Goal: Information Seeking & Learning: Learn about a topic

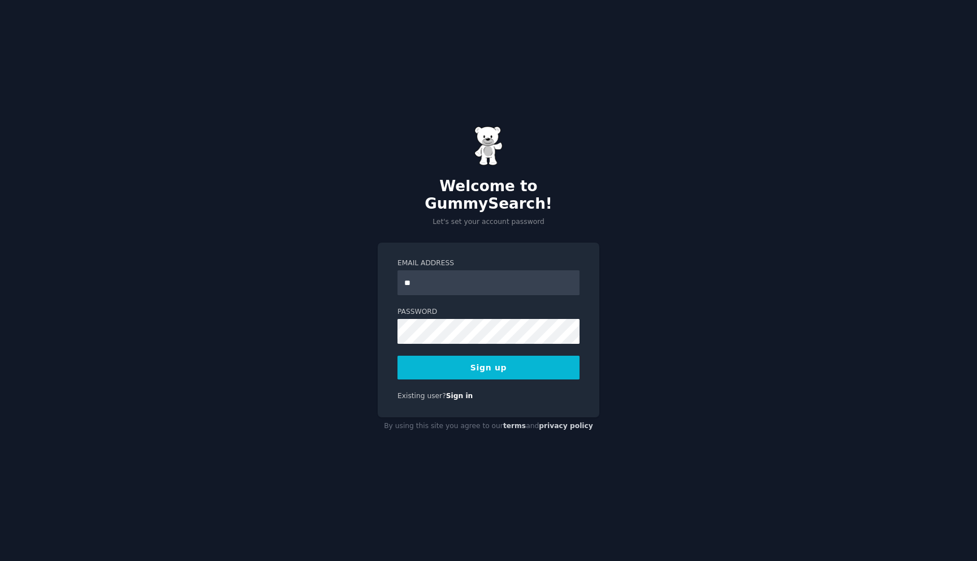
type input "**********"
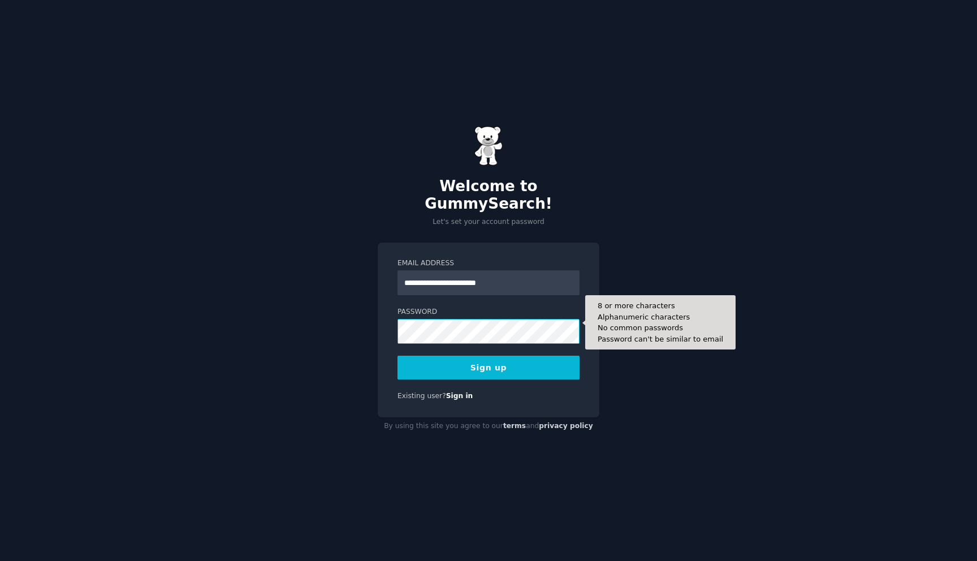
click at [397, 356] on button "Sign up" at bounding box center [488, 368] width 182 height 24
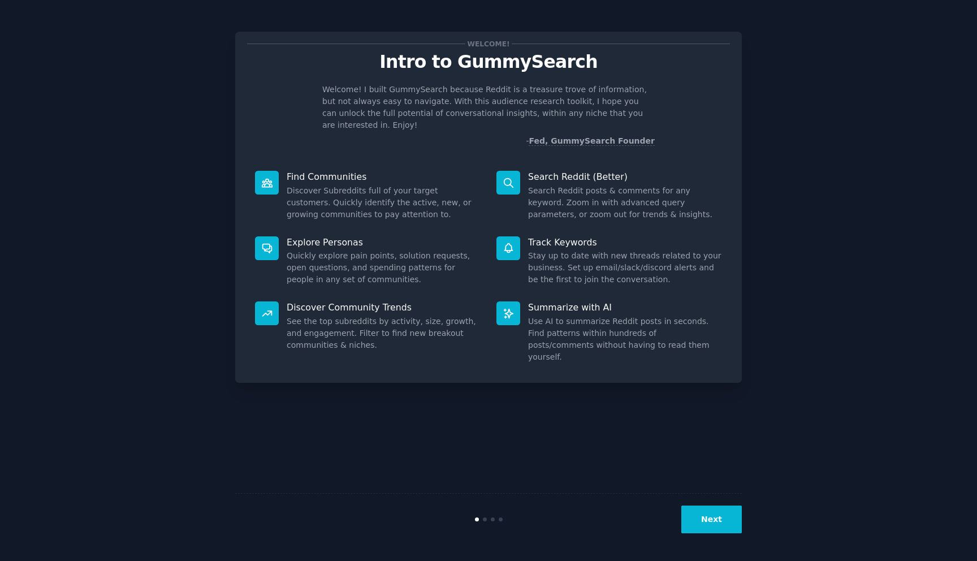
click at [705, 512] on button "Next" at bounding box center [711, 519] width 60 height 28
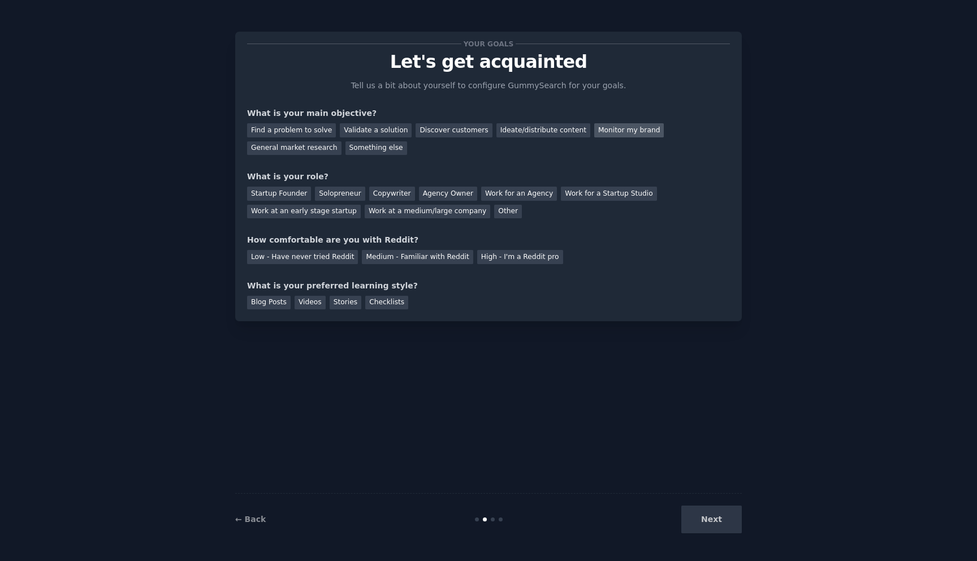
click at [595, 130] on div "Monitor my brand" at bounding box center [629, 130] width 70 height 14
click at [695, 520] on div "Next" at bounding box center [657, 519] width 169 height 28
click at [310, 145] on div "General market research" at bounding box center [294, 148] width 94 height 14
click at [595, 127] on div "Monitor my brand" at bounding box center [629, 130] width 70 height 14
click at [494, 213] on div "Other" at bounding box center [508, 212] width 28 height 14
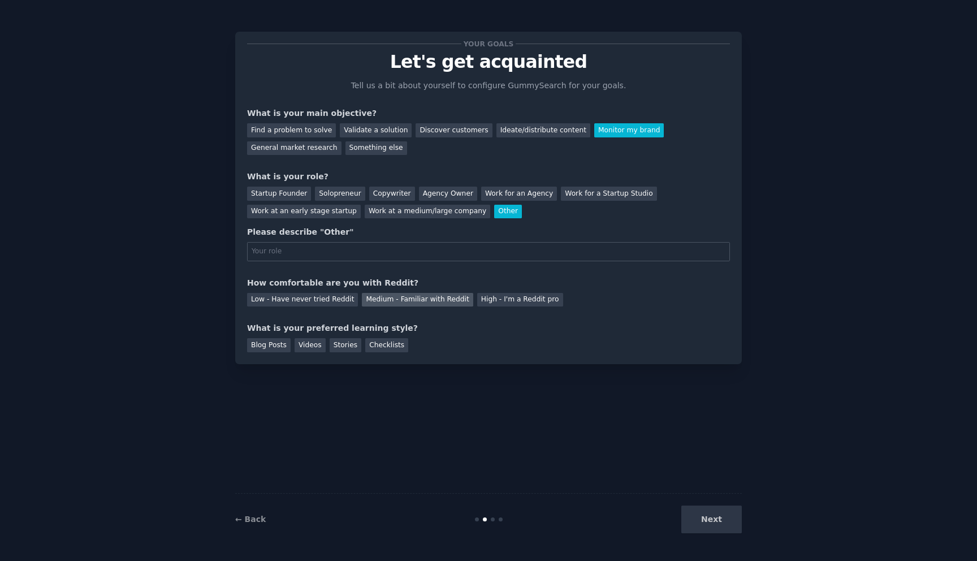
click at [389, 304] on div "Medium - Familiar with Reddit" at bounding box center [417, 300] width 111 height 14
click at [274, 348] on div "Blog Posts" at bounding box center [269, 345] width 44 height 14
click at [700, 521] on div "Next" at bounding box center [657, 519] width 169 height 28
click at [444, 253] on input "text" at bounding box center [488, 251] width 483 height 19
type input "other"
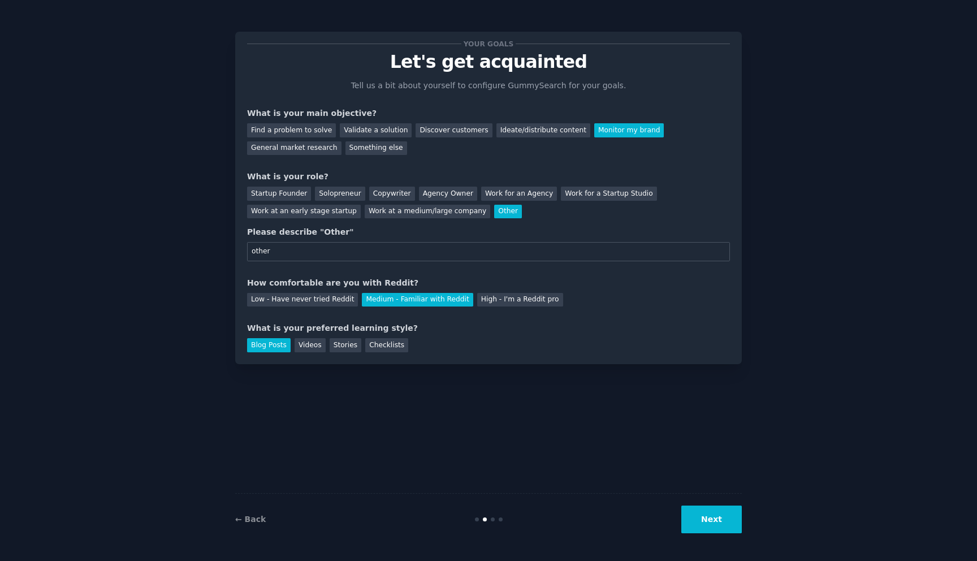
click at [701, 513] on button "Next" at bounding box center [711, 519] width 60 height 28
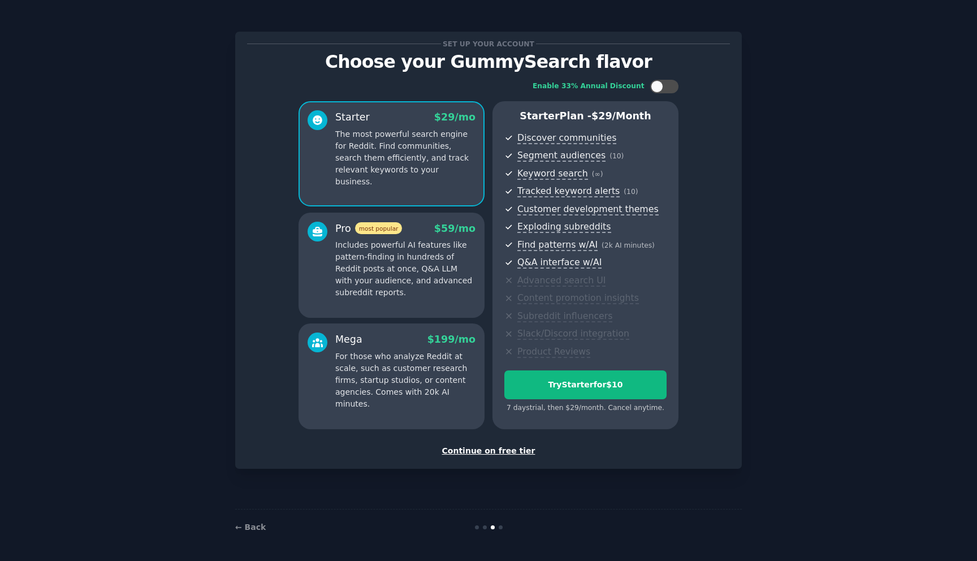
click at [495, 454] on div "Continue on free tier" at bounding box center [488, 451] width 483 height 12
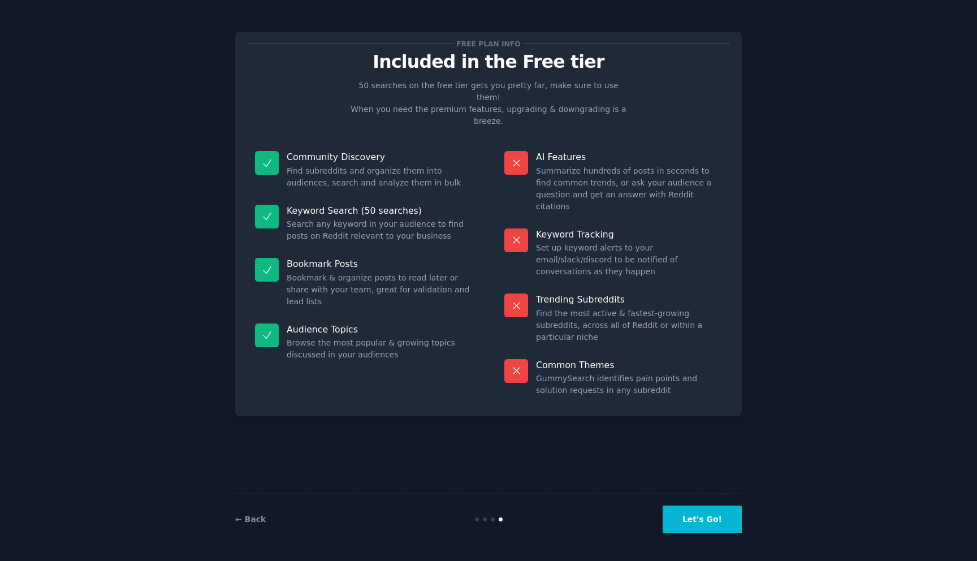
click at [720, 522] on button "Let's Go!" at bounding box center [702, 519] width 79 height 28
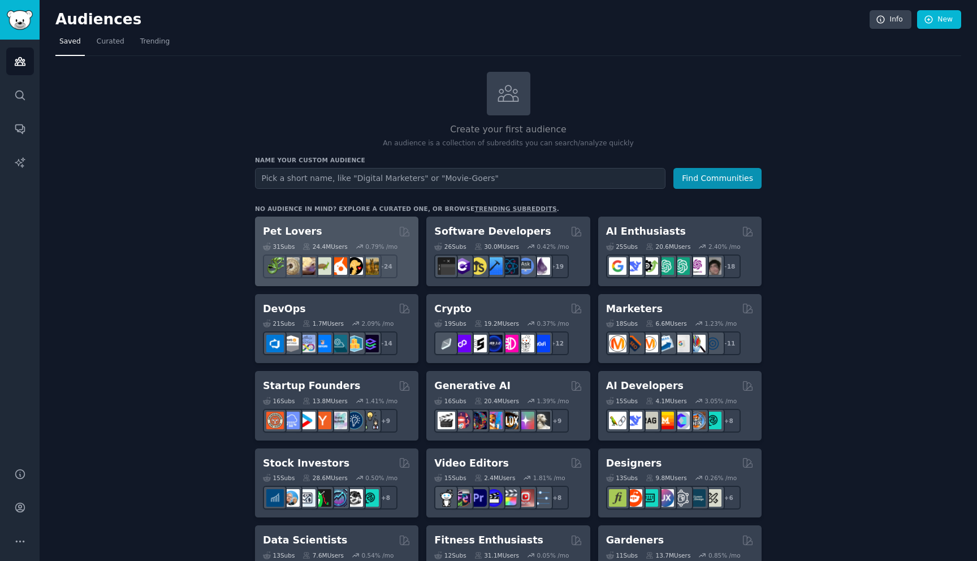
click at [306, 233] on h2 "Pet Lovers" at bounding box center [292, 231] width 59 height 14
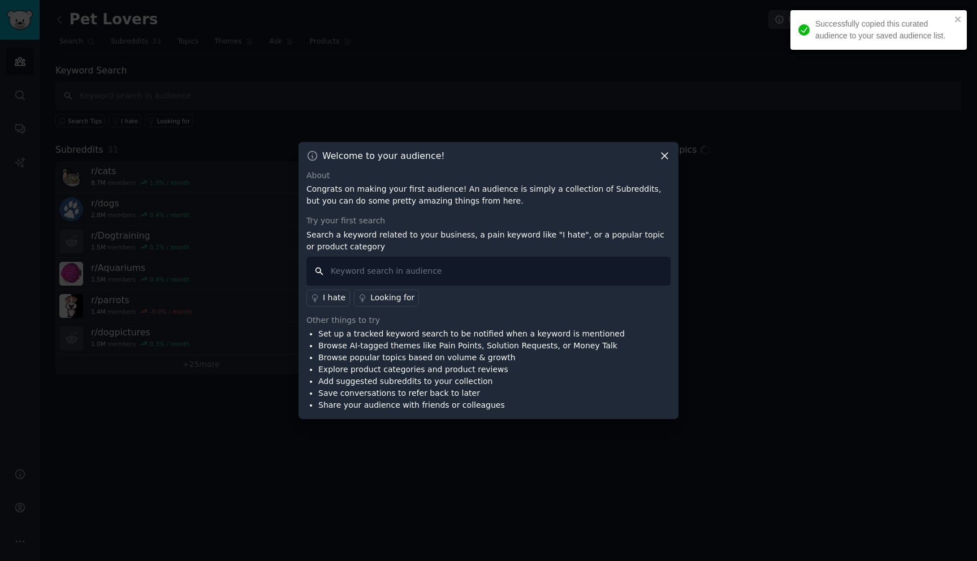
click at [368, 274] on input "text" at bounding box center [488, 271] width 364 height 29
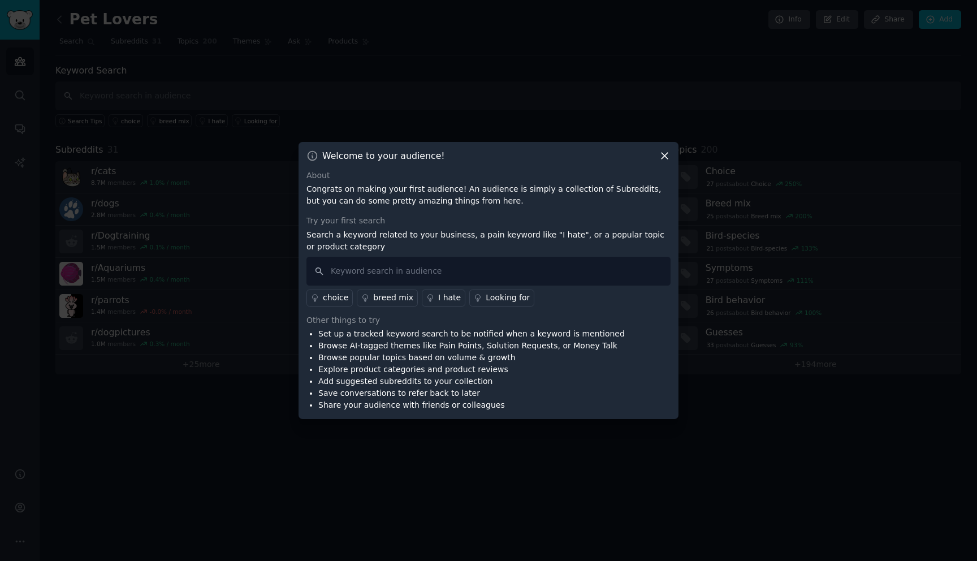
click at [666, 155] on icon at bounding box center [665, 156] width 12 height 12
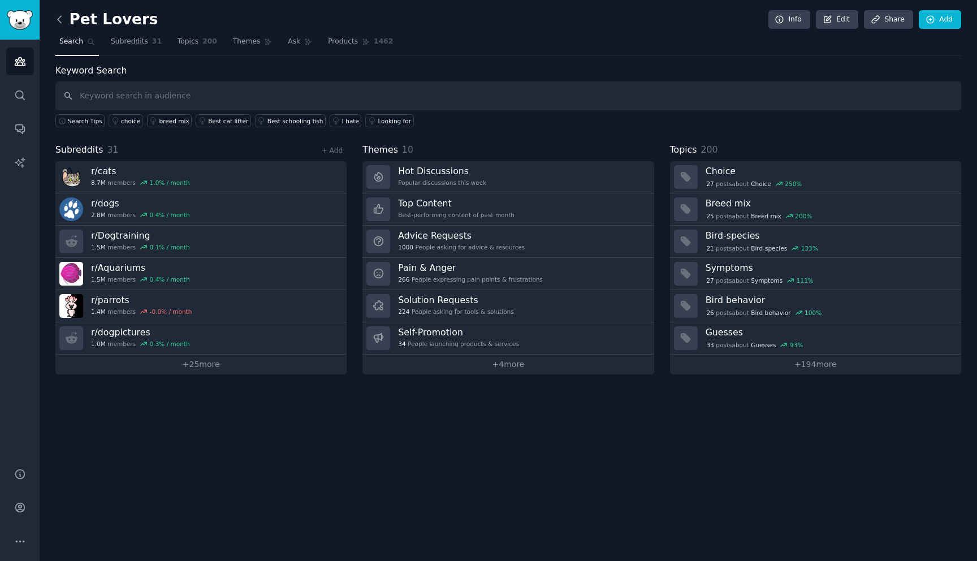
click at [63, 15] on icon at bounding box center [60, 20] width 12 height 12
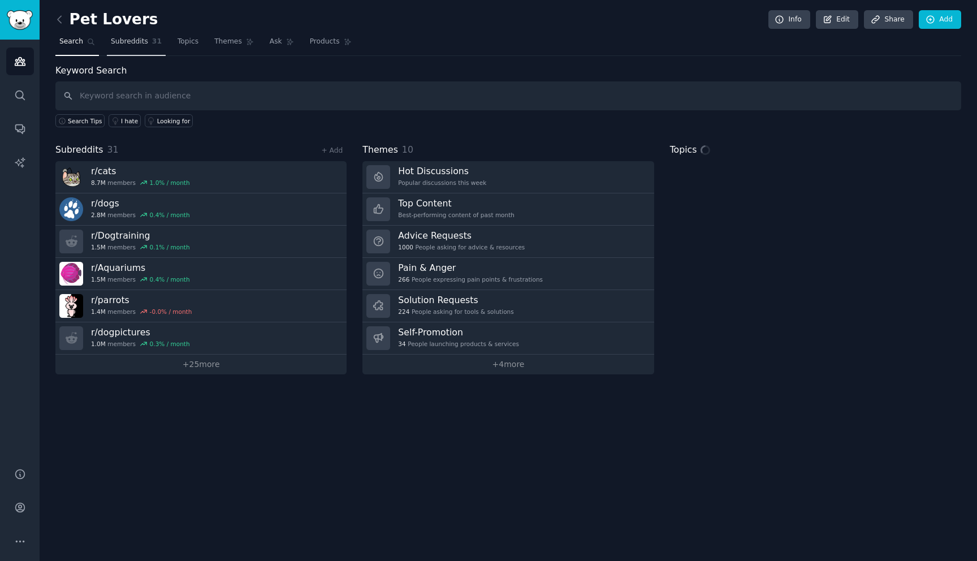
click at [119, 53] on link "Subreddits 31" at bounding box center [136, 44] width 59 height 23
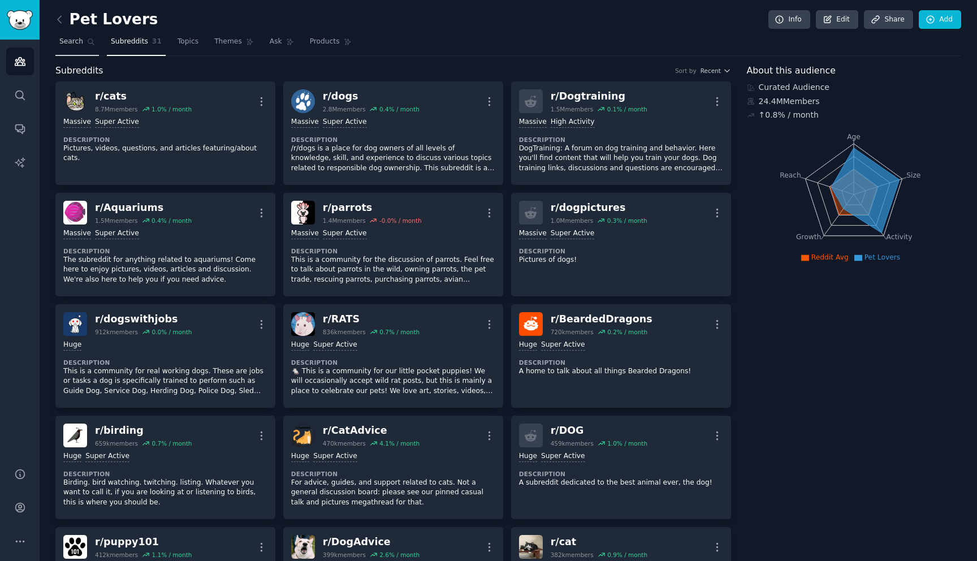
click at [89, 49] on link "Search" at bounding box center [77, 44] width 44 height 23
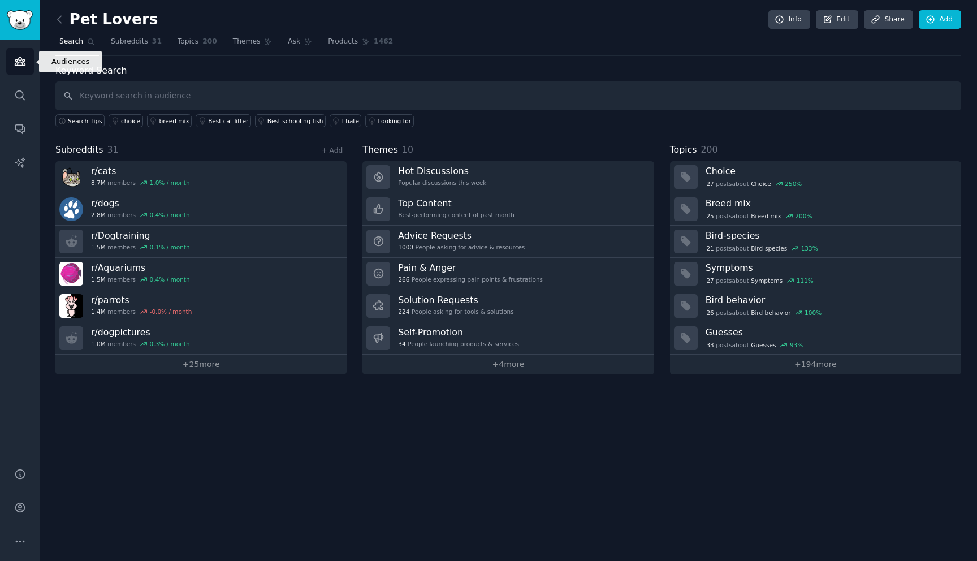
click at [21, 51] on link "Audiences" at bounding box center [20, 61] width 28 height 28
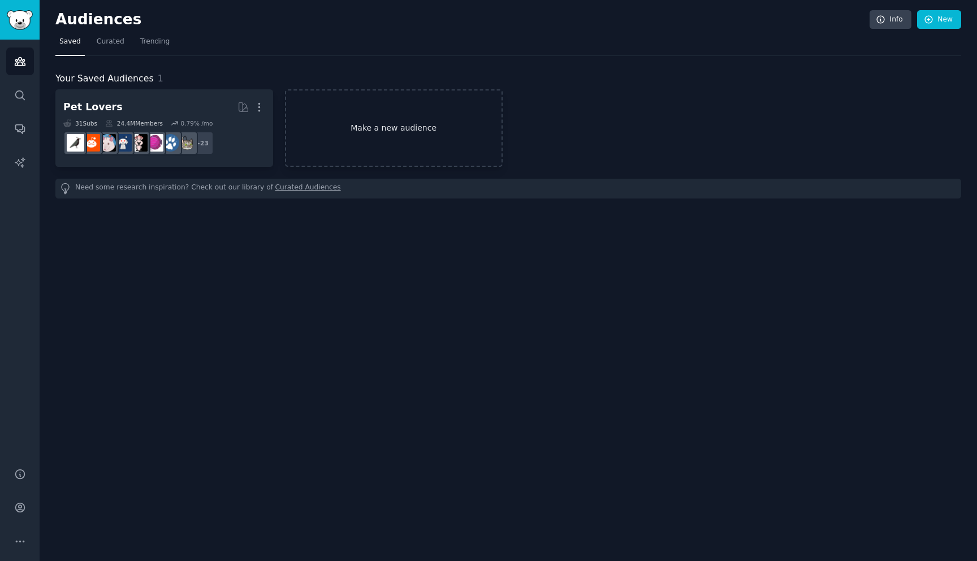
click at [409, 128] on link "Make a new audience" at bounding box center [394, 127] width 218 height 77
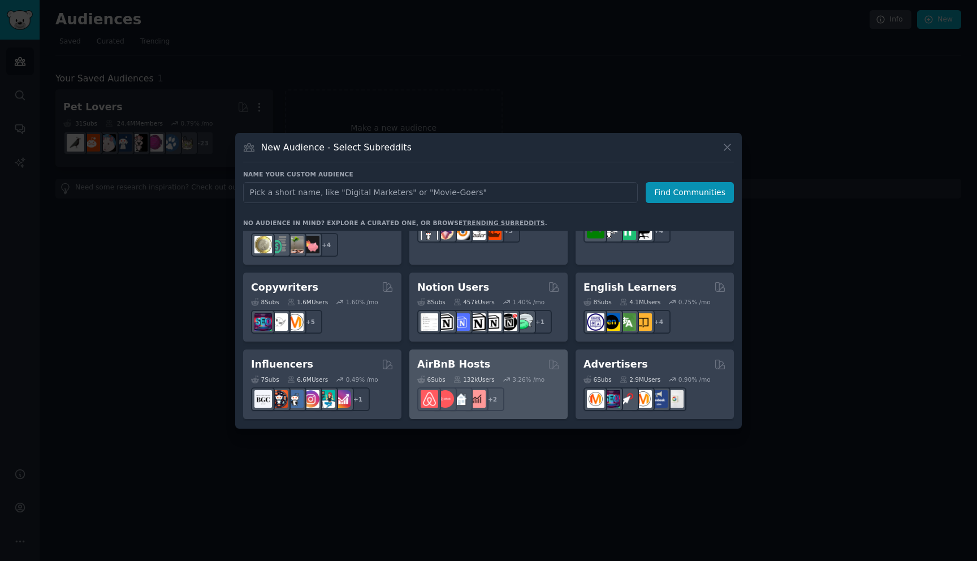
scroll to position [657, 0]
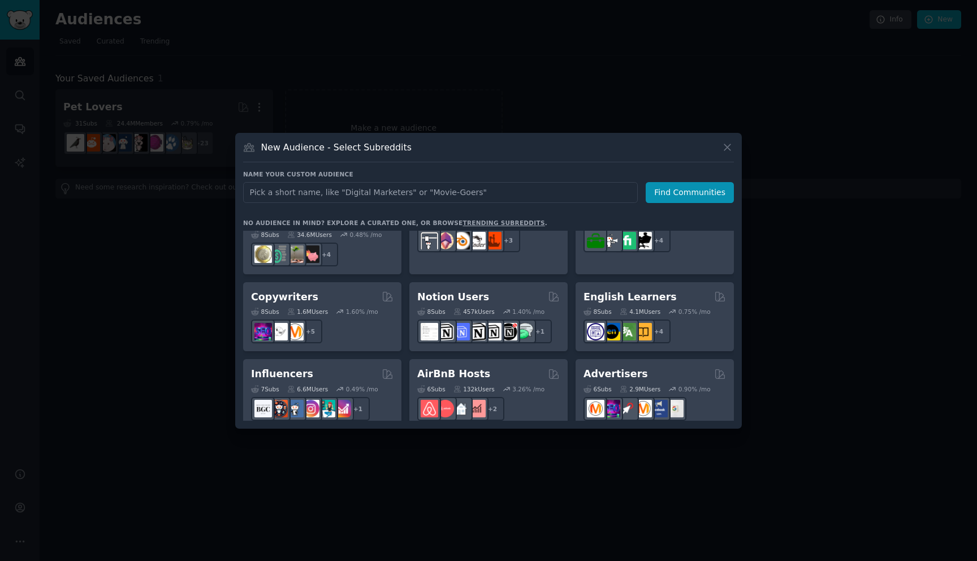
click at [272, 113] on div at bounding box center [488, 280] width 977 height 561
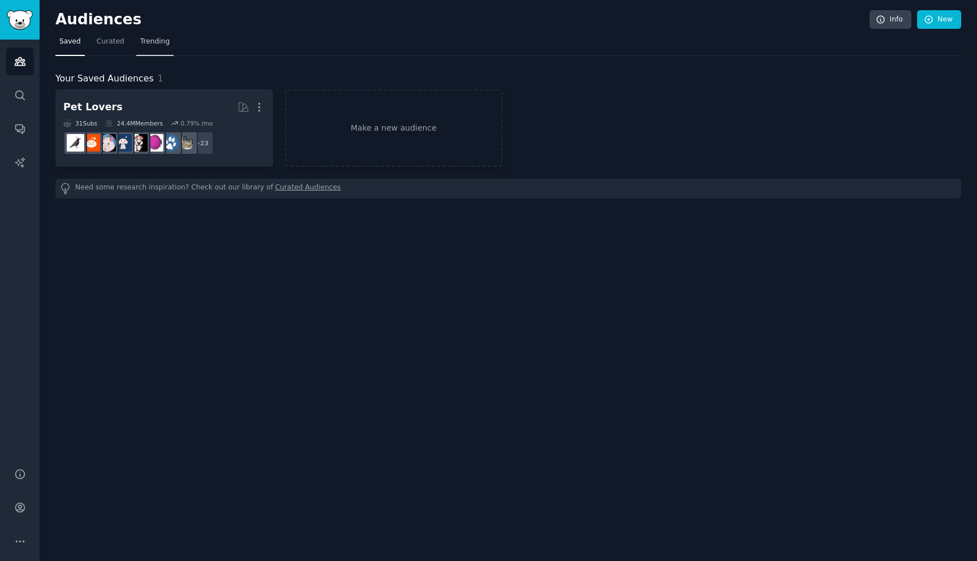
click at [142, 41] on span "Trending" at bounding box center [154, 42] width 29 height 10
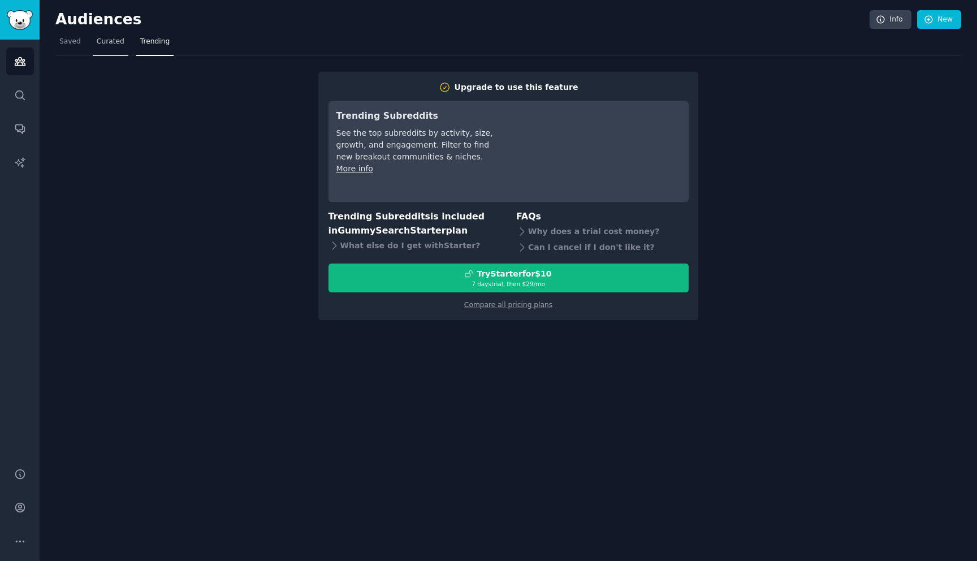
click at [108, 41] on span "Curated" at bounding box center [111, 42] width 28 height 10
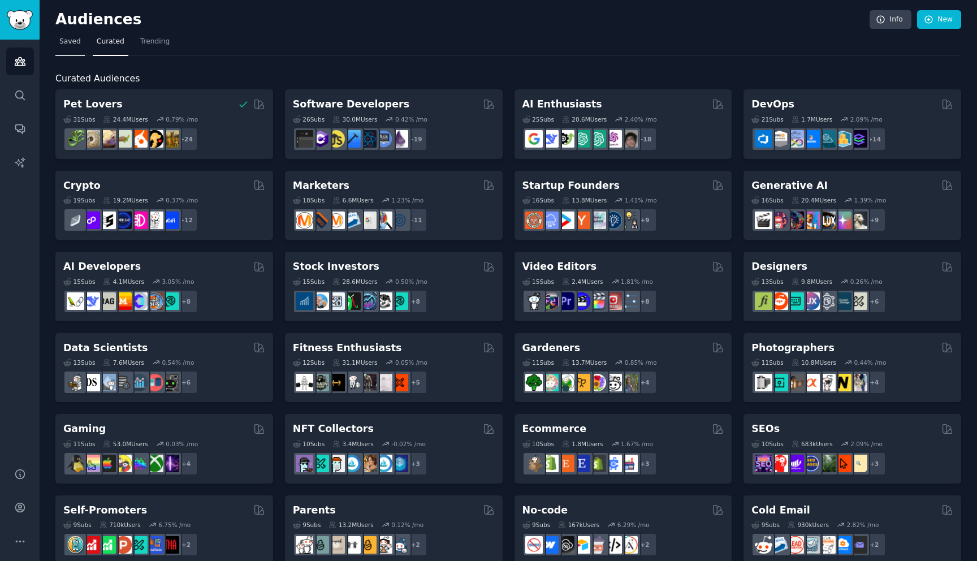
click at [59, 38] on link "Saved" at bounding box center [69, 44] width 29 height 23
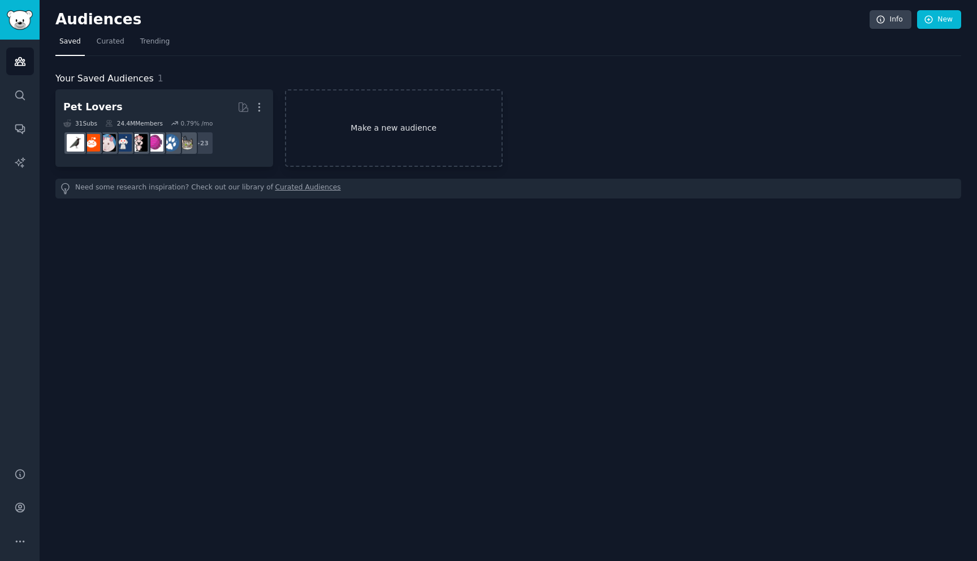
click at [379, 122] on link "Make a new audience" at bounding box center [394, 127] width 218 height 77
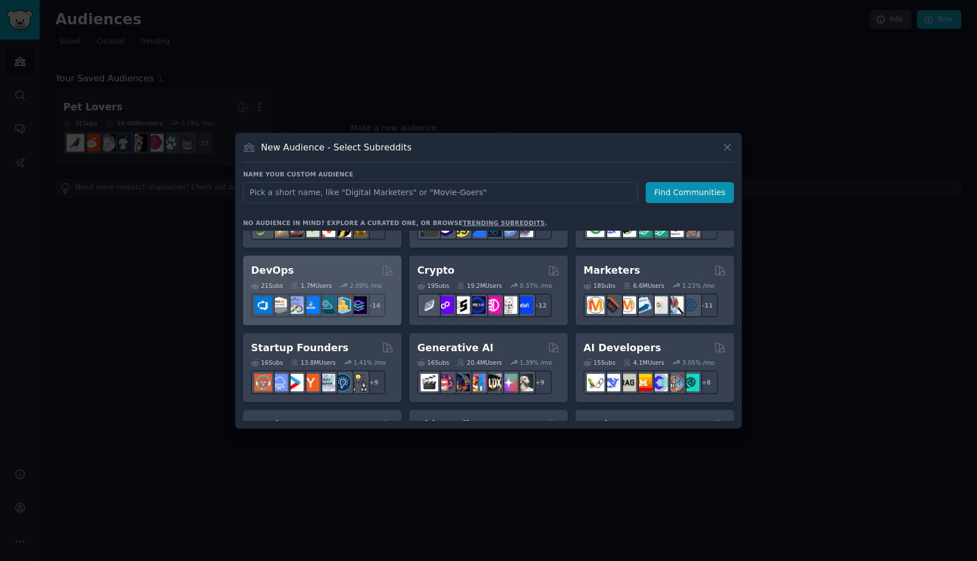
scroll to position [54, 0]
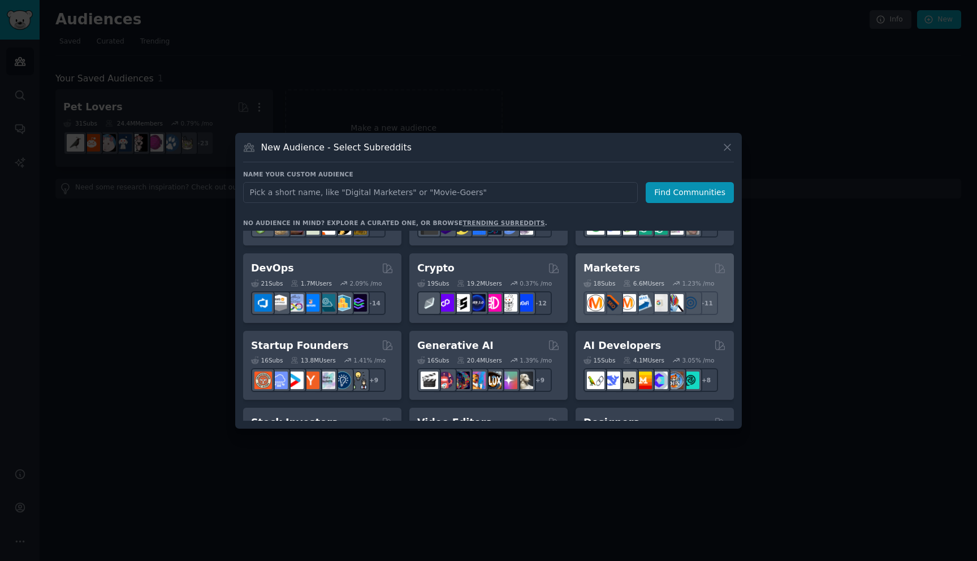
click at [609, 280] on div "18 Sub s" at bounding box center [599, 283] width 32 height 8
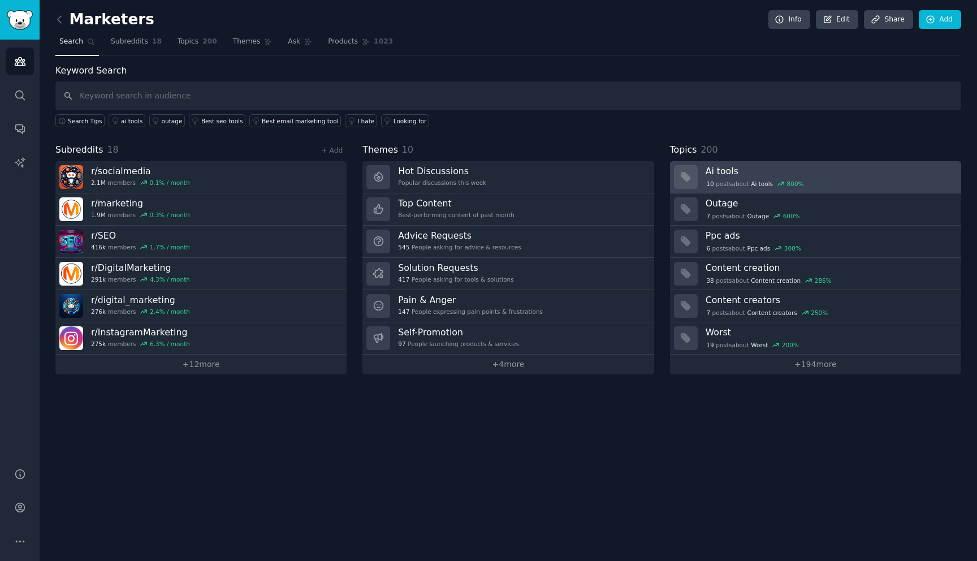
click at [713, 167] on h3 "Ai tools" at bounding box center [829, 171] width 248 height 12
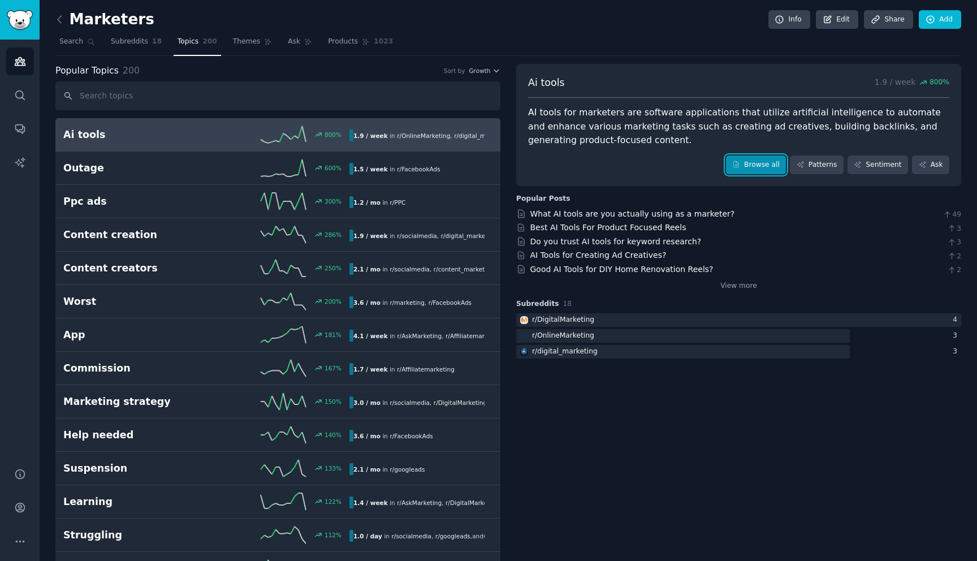
click at [767, 170] on link "Browse all" at bounding box center [756, 164] width 60 height 19
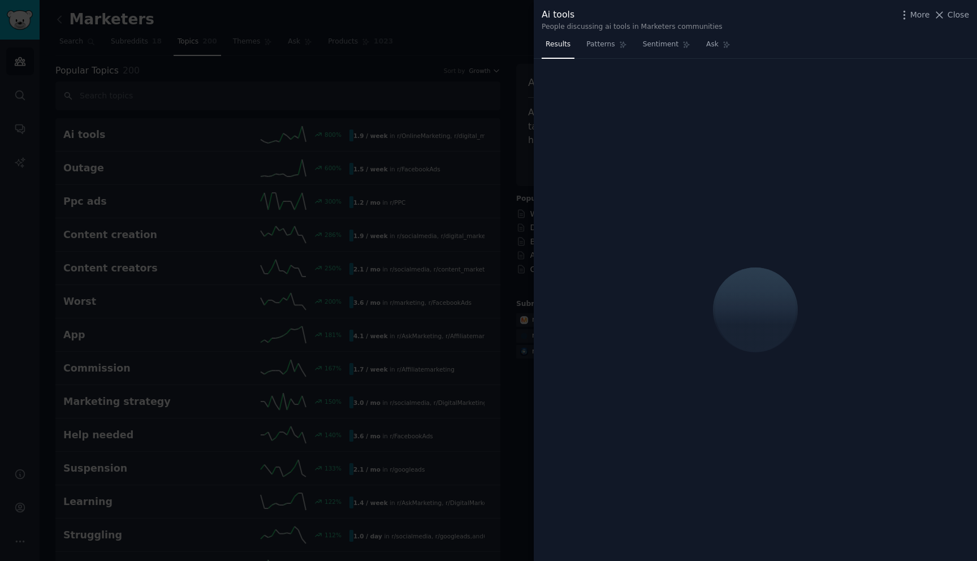
click at [132, 257] on div at bounding box center [488, 280] width 977 height 561
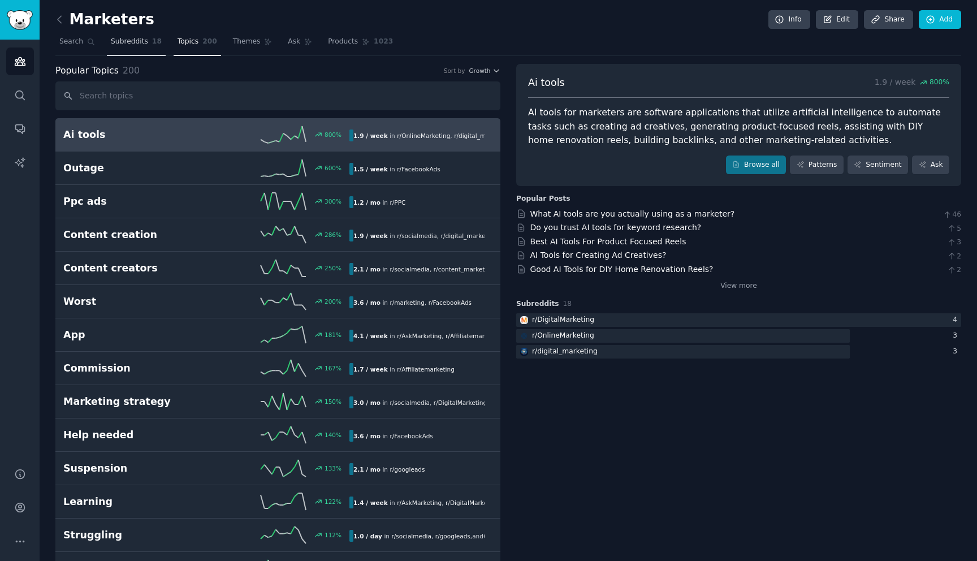
click at [138, 44] on span "Subreddits" at bounding box center [129, 42] width 37 height 10
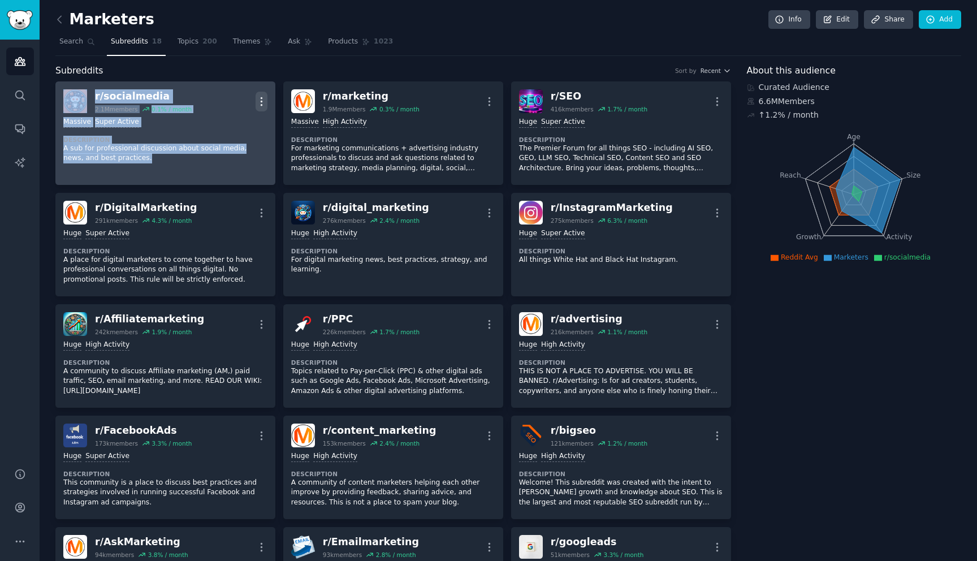
click at [261, 102] on icon "button" at bounding box center [261, 101] width 1 height 8
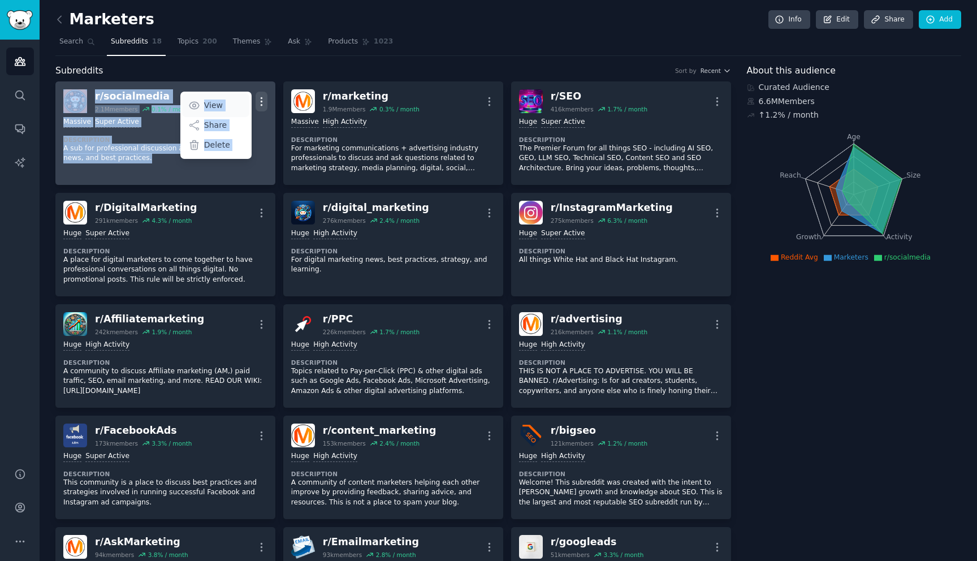
click at [212, 98] on link "View" at bounding box center [215, 105] width 67 height 24
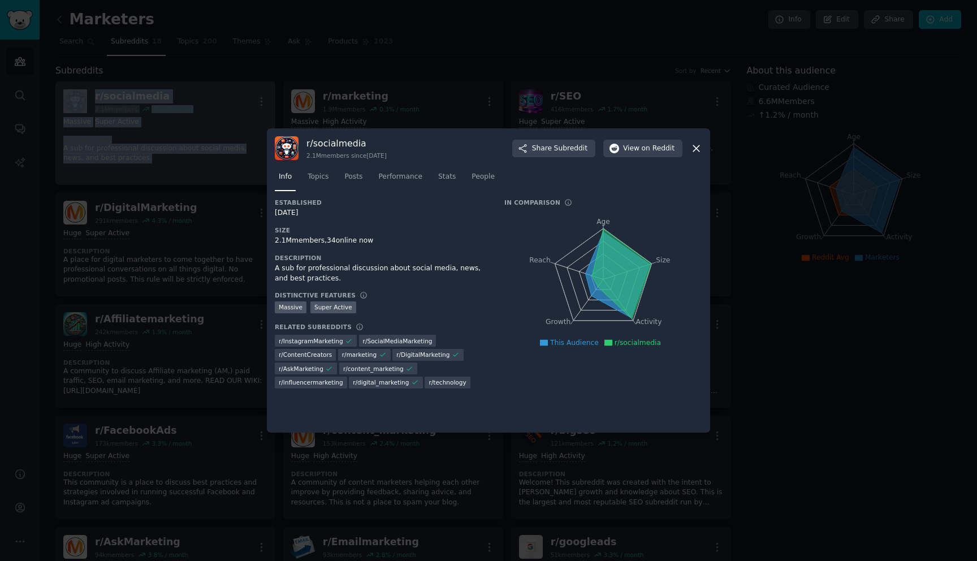
click at [699, 153] on icon at bounding box center [696, 148] width 12 height 12
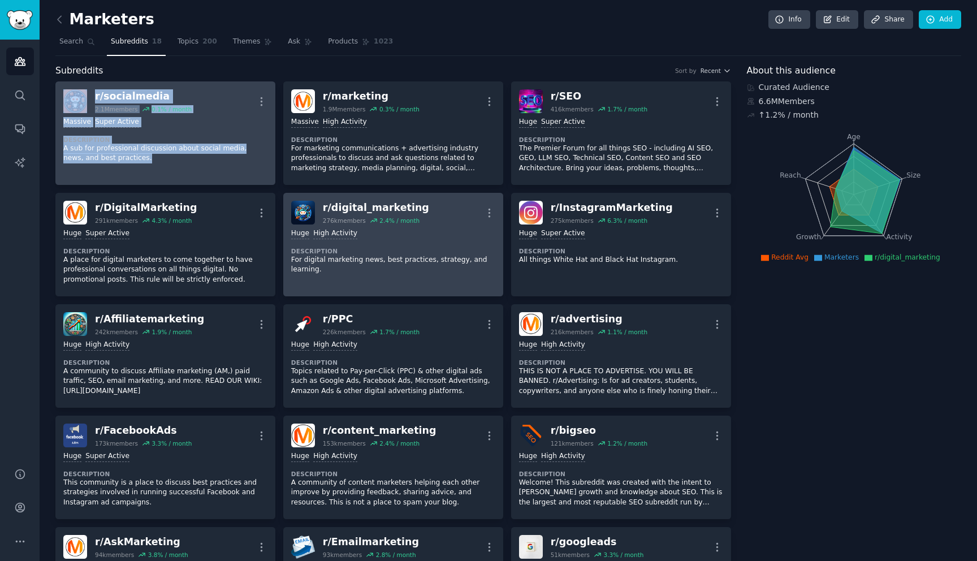
click at [356, 262] on p "For digital marketing news, best practices, strategy, and learning." at bounding box center [393, 265] width 204 height 20
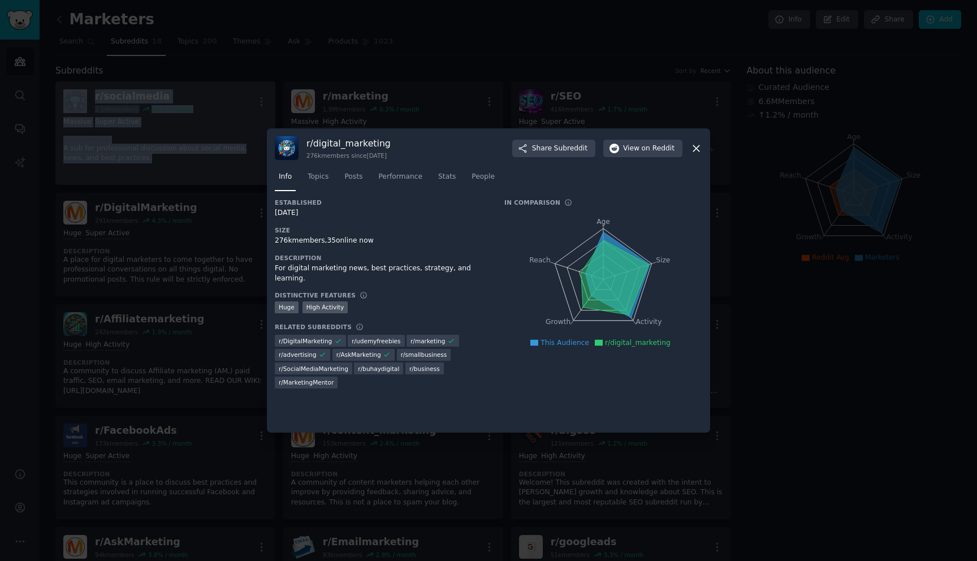
click at [243, 260] on div at bounding box center [488, 280] width 977 height 561
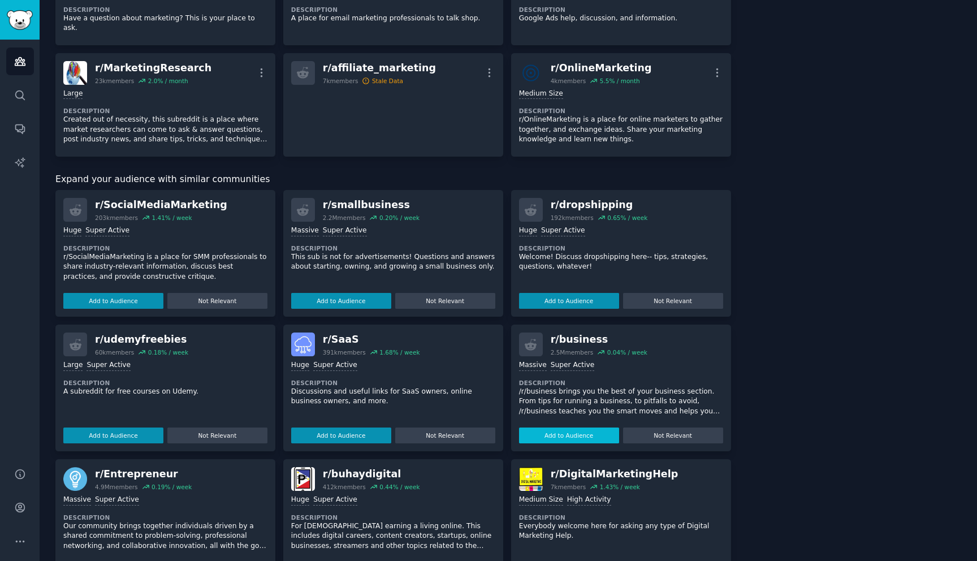
scroll to position [504, 0]
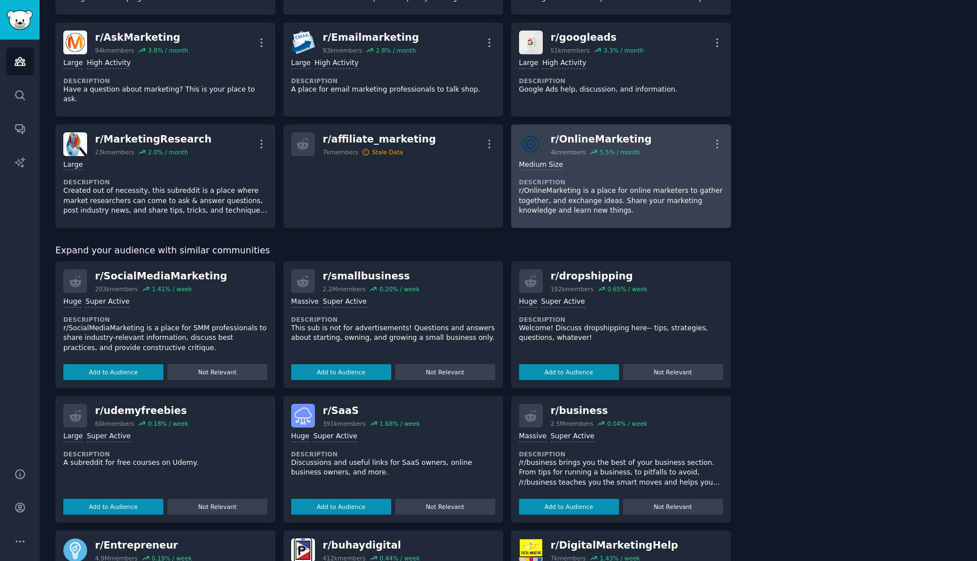
click at [558, 190] on p "r/OnlineMarketing is a place for online marketers to gather together, and excha…" at bounding box center [621, 201] width 204 height 30
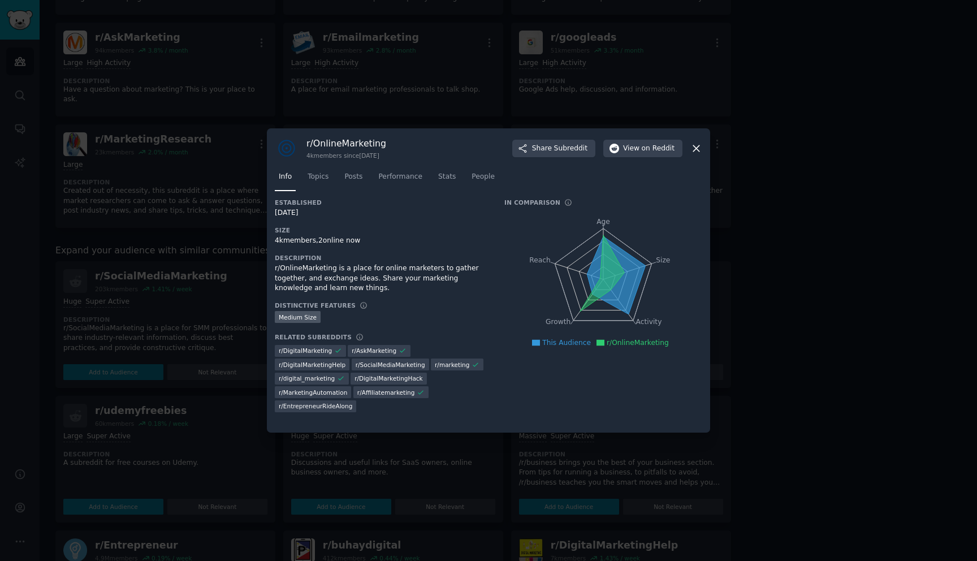
click at [186, 237] on div at bounding box center [488, 280] width 977 height 561
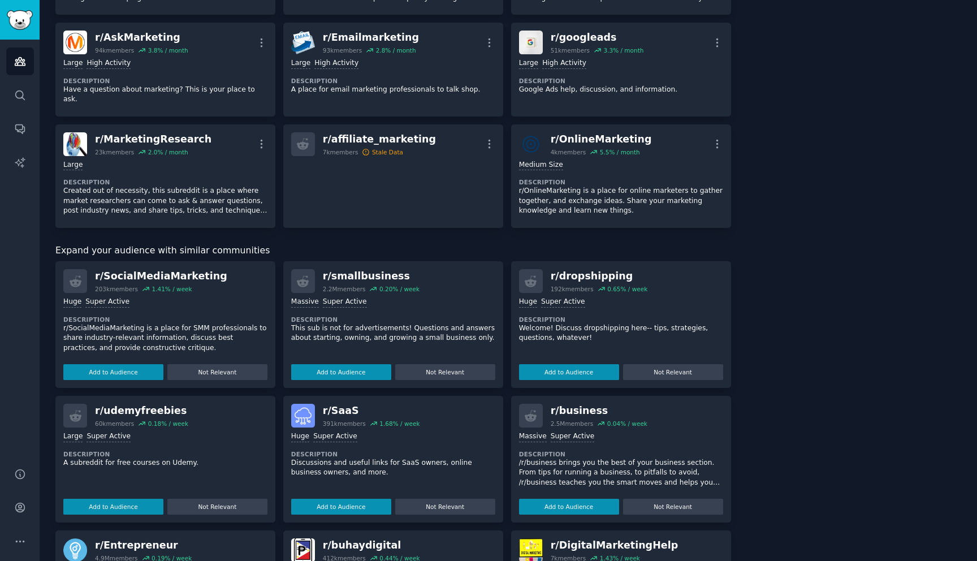
scroll to position [741, 0]
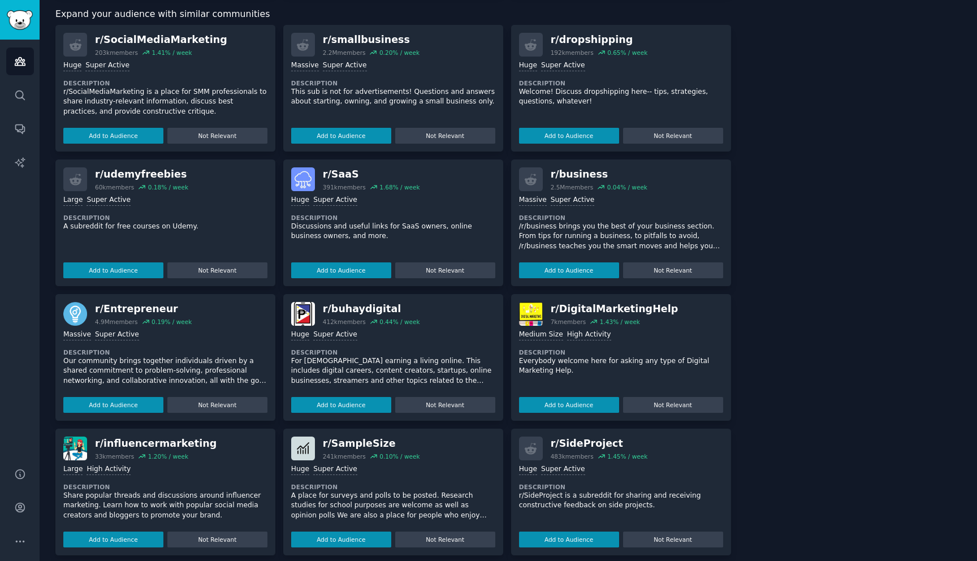
click at [149, 167] on div "r/ udemyfreebies" at bounding box center [141, 174] width 93 height 14
click at [119, 222] on p "A subreddit for free courses on Udemy." at bounding box center [165, 227] width 204 height 10
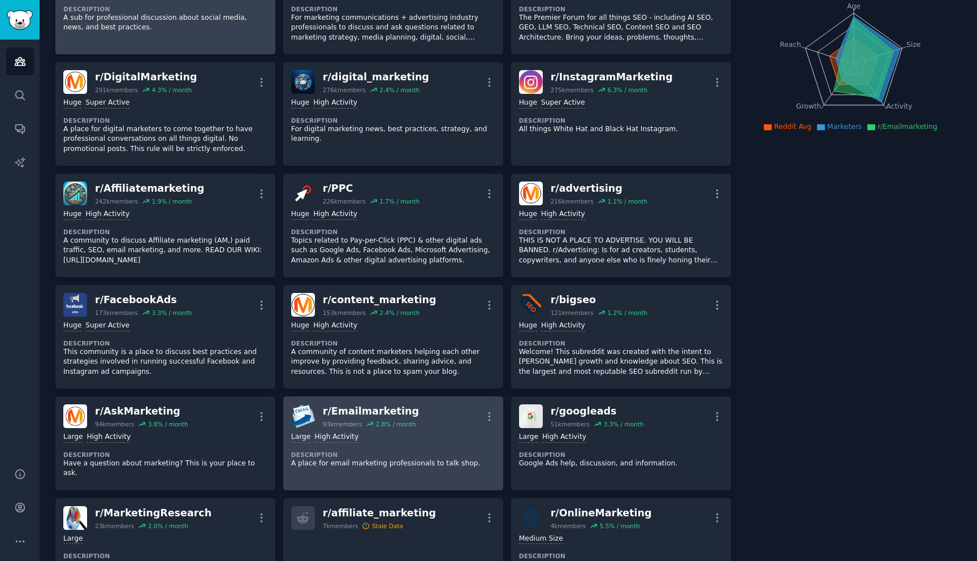
scroll to position [0, 0]
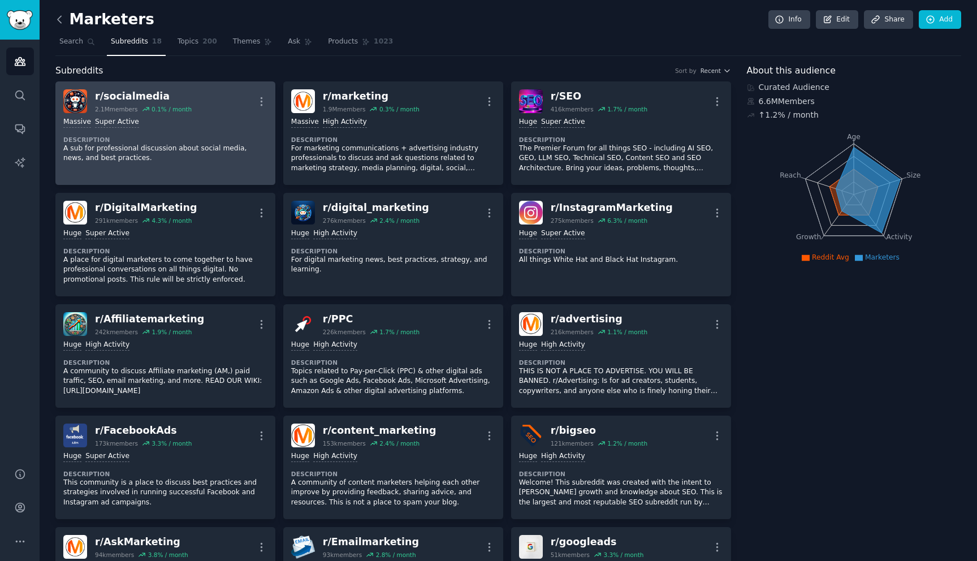
click at [59, 21] on icon at bounding box center [59, 19] width 3 height 7
